Goal: Information Seeking & Learning: Check status

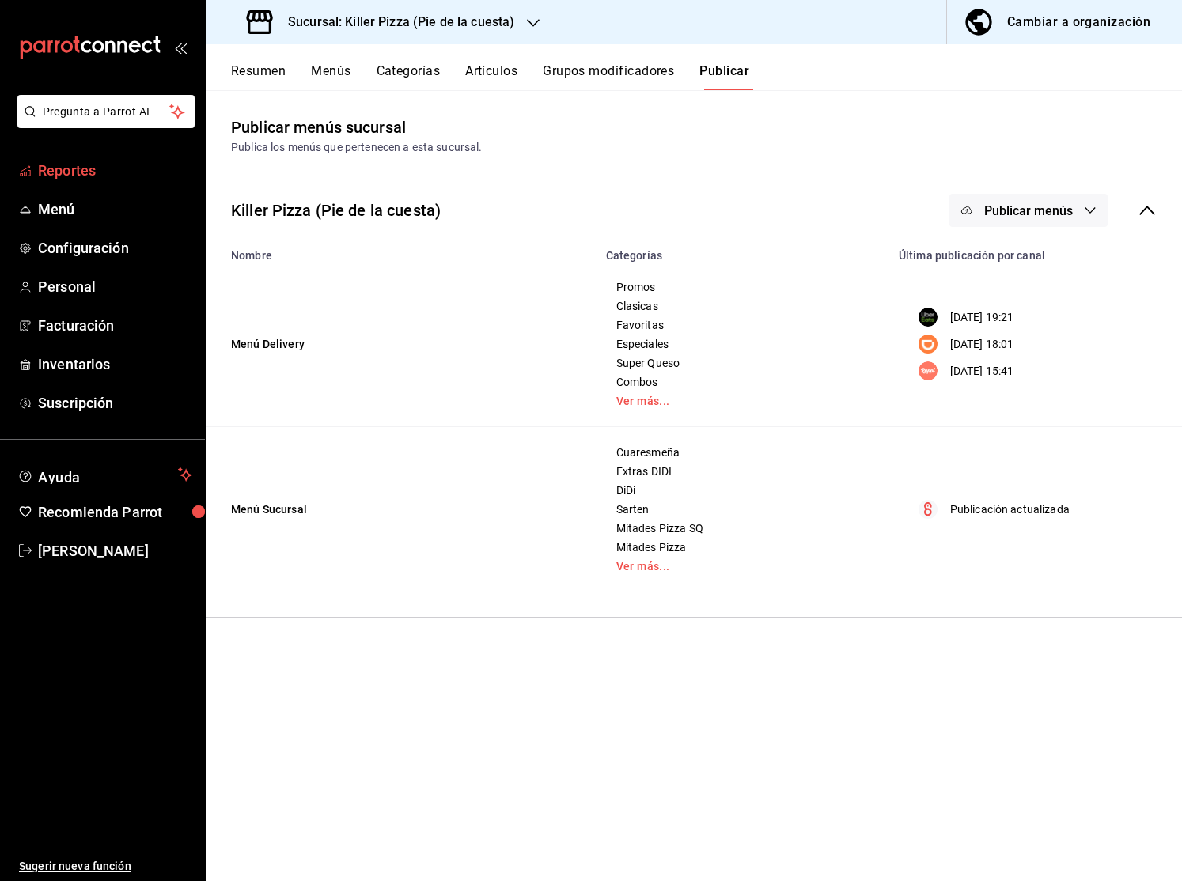
click at [84, 175] on span "Reportes" at bounding box center [115, 170] width 154 height 21
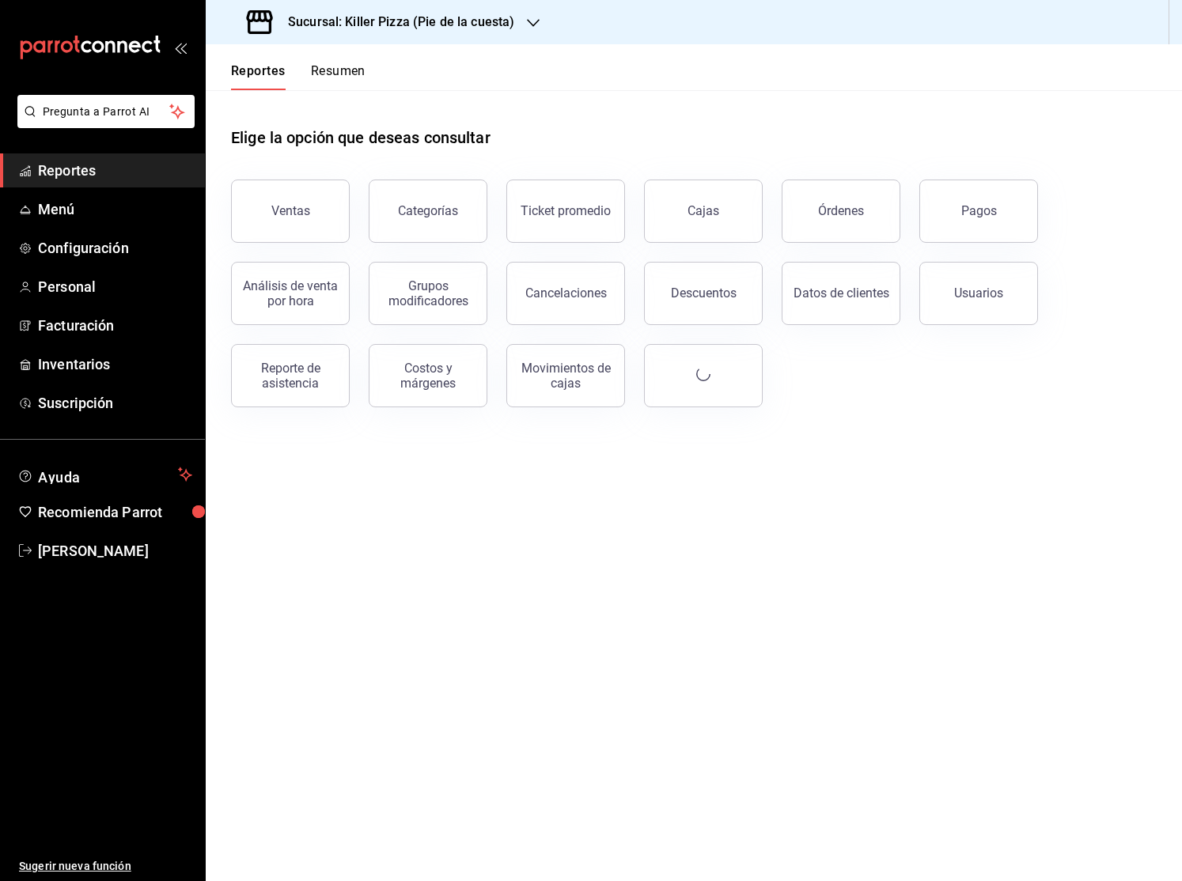
click at [323, 197] on button "Ventas" at bounding box center [290, 211] width 119 height 63
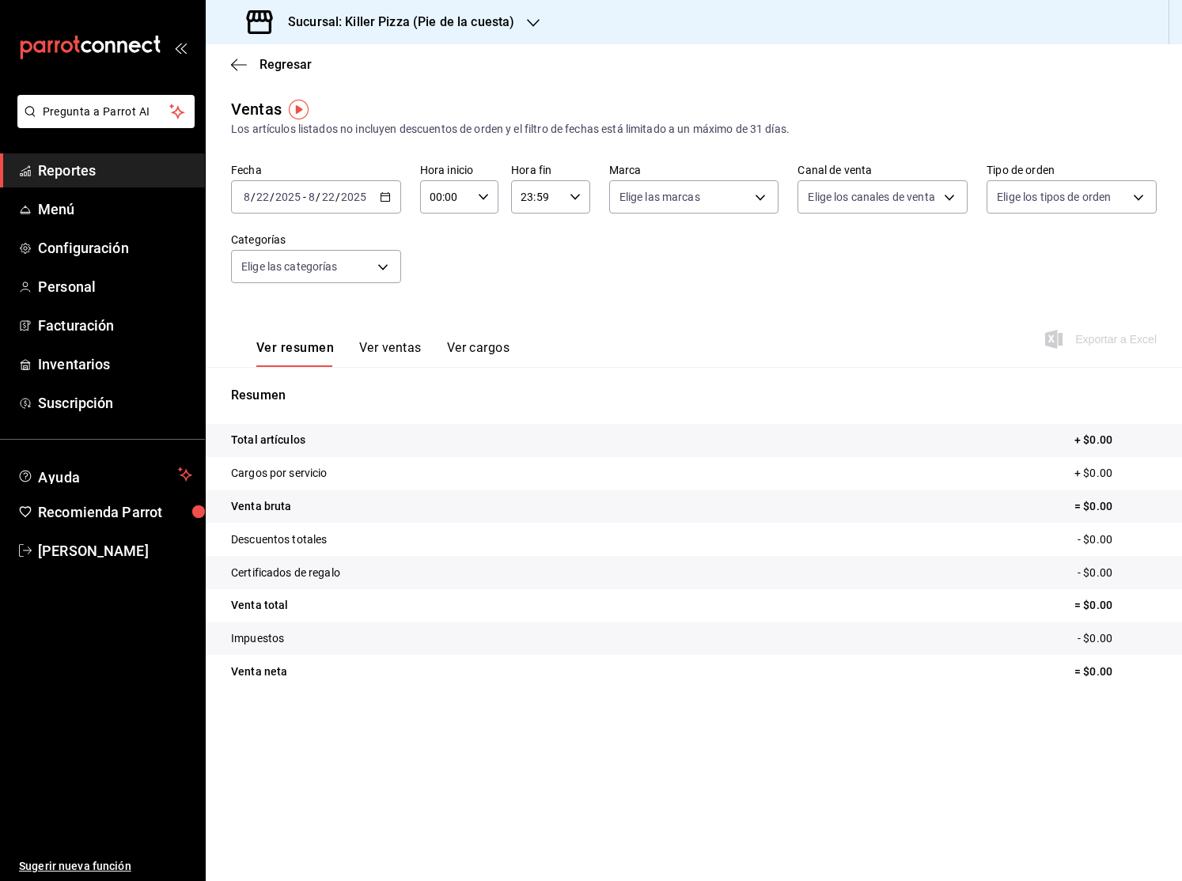
click at [388, 195] on icon "button" at bounding box center [385, 196] width 11 height 11
click at [363, 286] on span "Ayer" at bounding box center [305, 280] width 123 height 17
click at [377, 343] on button "Ver ventas" at bounding box center [390, 353] width 62 height 27
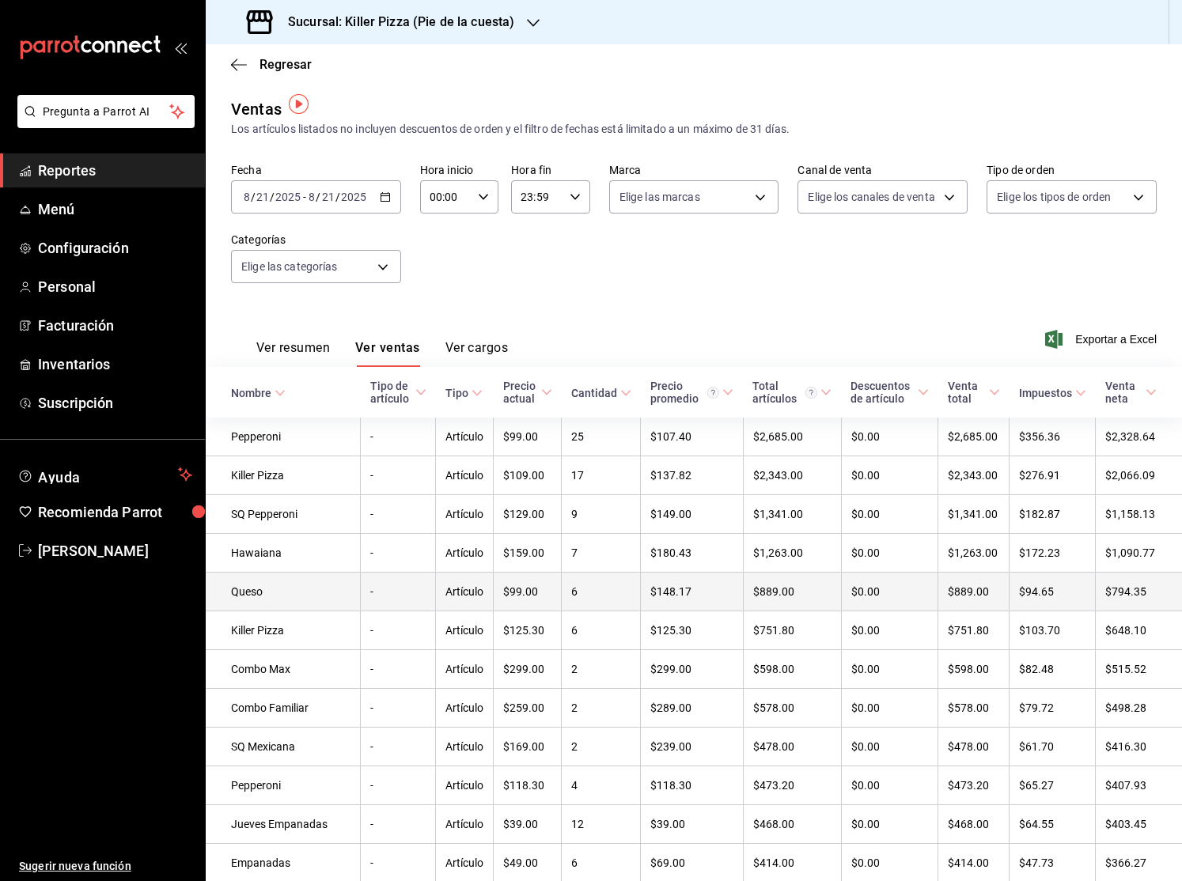
scroll to position [45, 0]
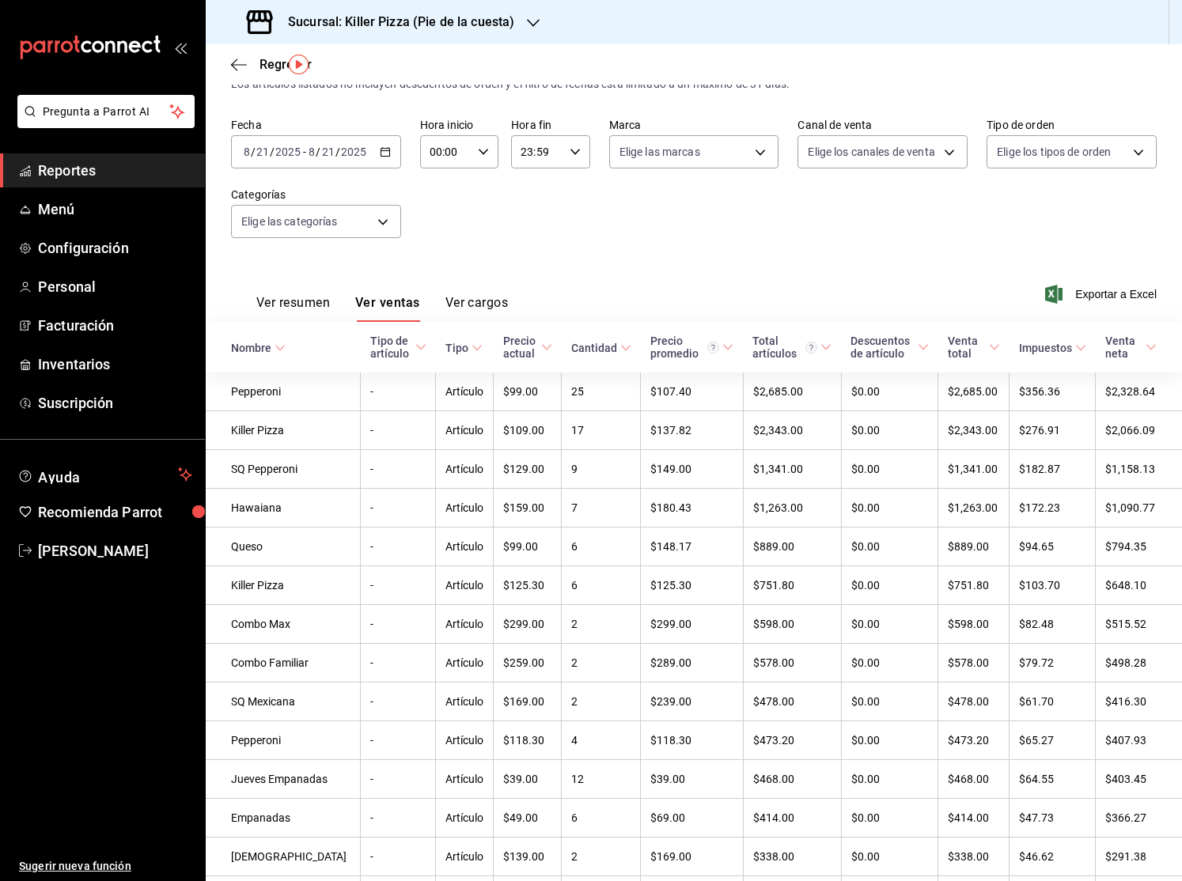
click at [287, 352] on th "Nombre" at bounding box center [283, 347] width 155 height 51
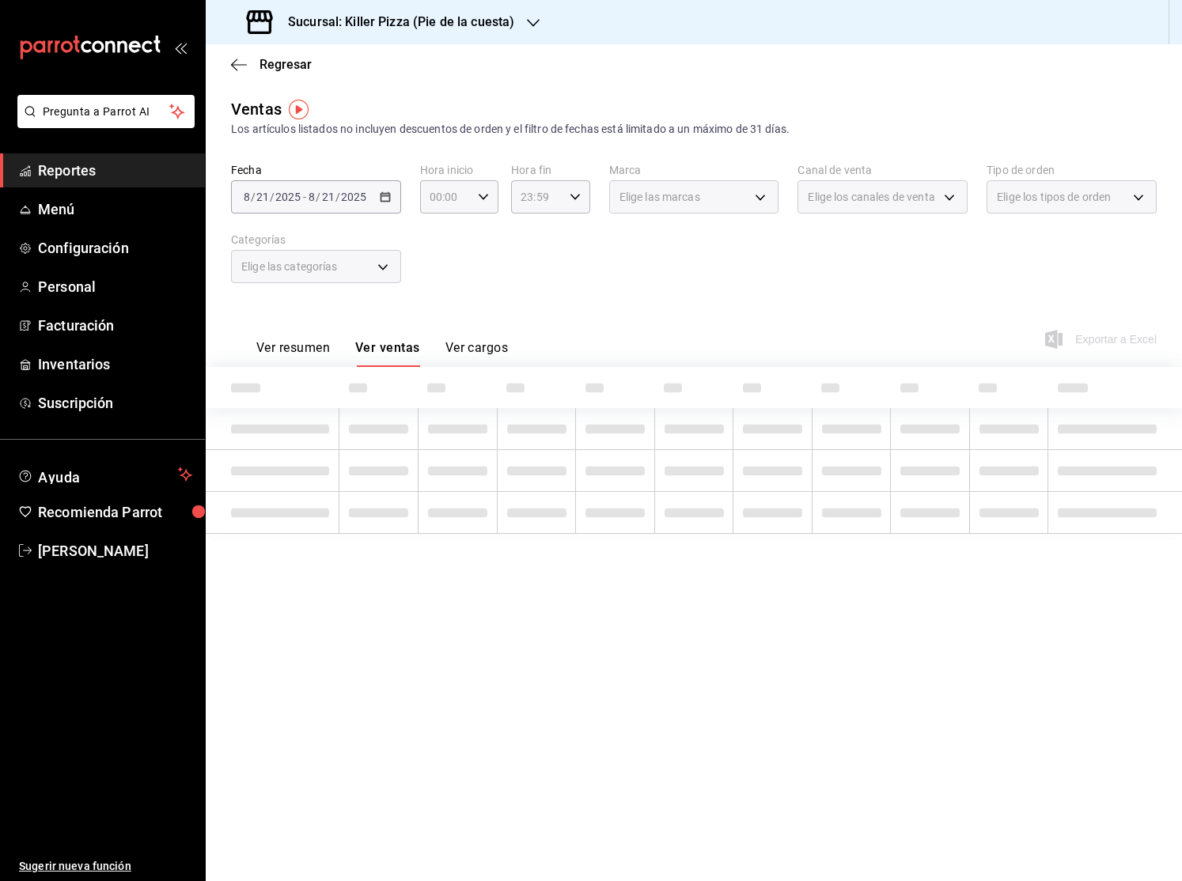
click at [280, 351] on button "Ver resumen" at bounding box center [293, 353] width 74 height 27
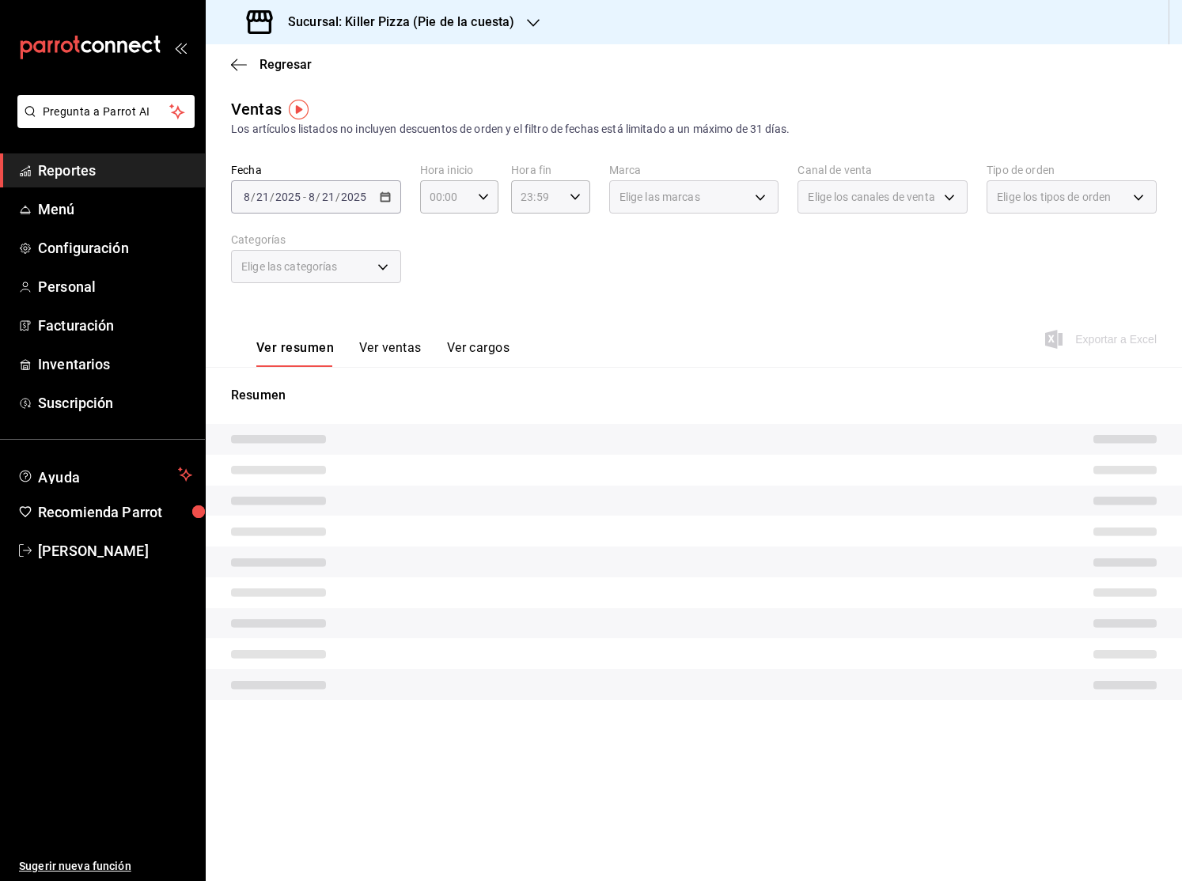
click at [368, 355] on button "Ver ventas" at bounding box center [390, 353] width 62 height 27
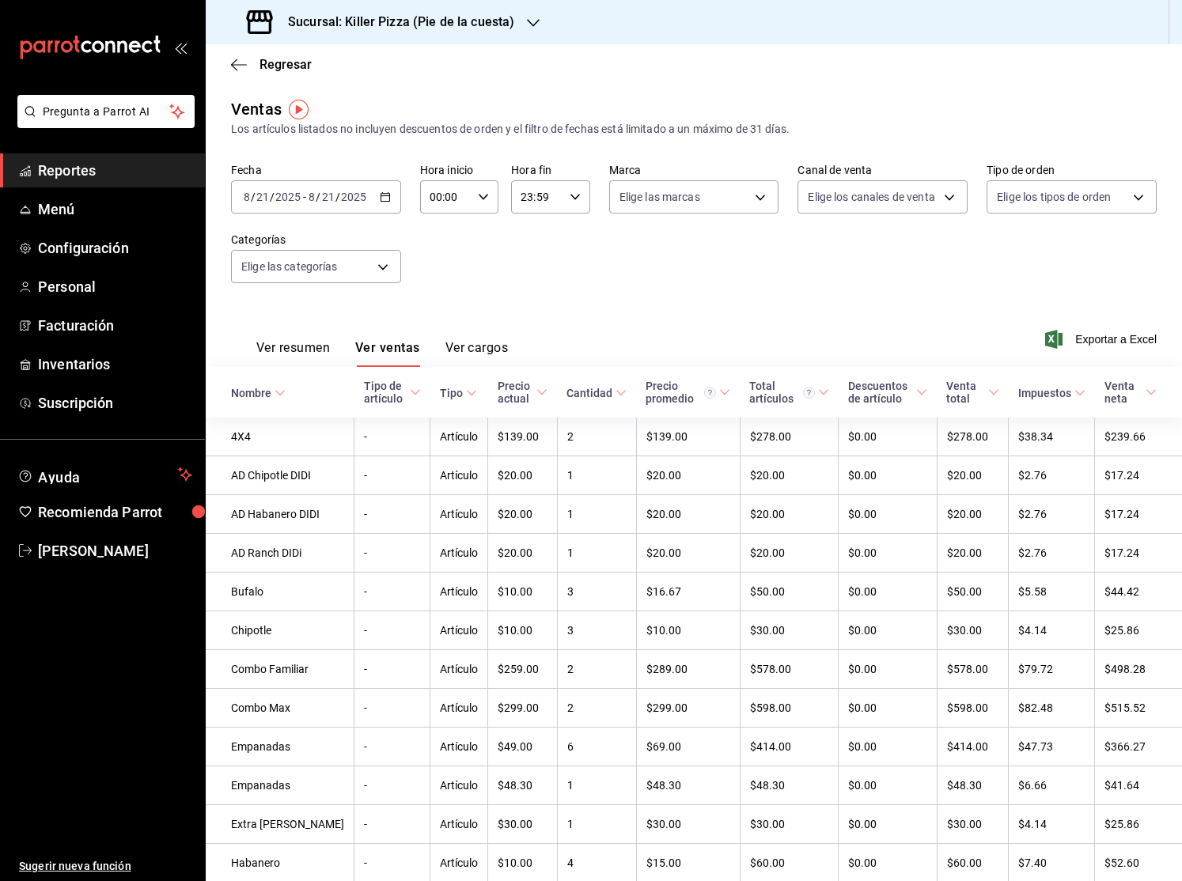
click at [279, 397] on icon at bounding box center [279, 393] width 11 height 11
click at [508, 25] on h3 "Sucursal: Killer Pizza (Pie de la cuesta)" at bounding box center [394, 22] width 239 height 19
